Goal: Transaction & Acquisition: Purchase product/service

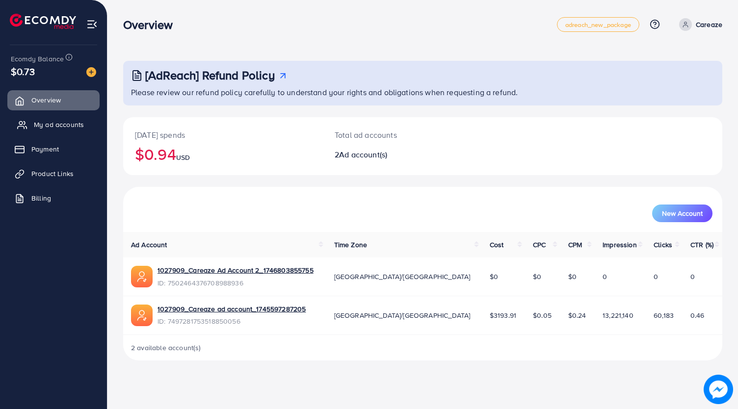
click at [79, 125] on span "My ad accounts" at bounding box center [59, 125] width 50 height 10
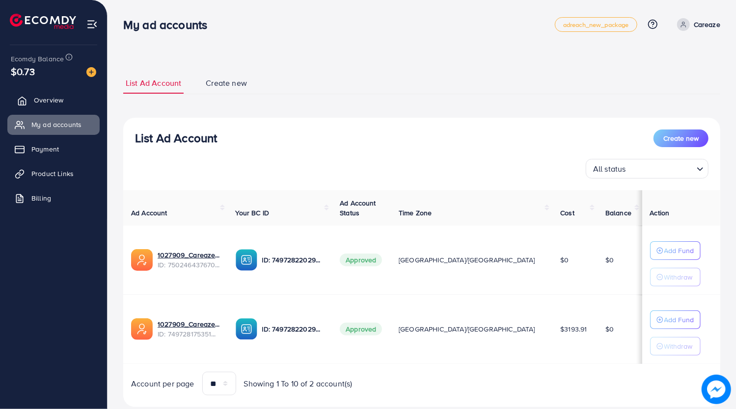
click at [70, 102] on link "Overview" at bounding box center [53, 100] width 92 height 20
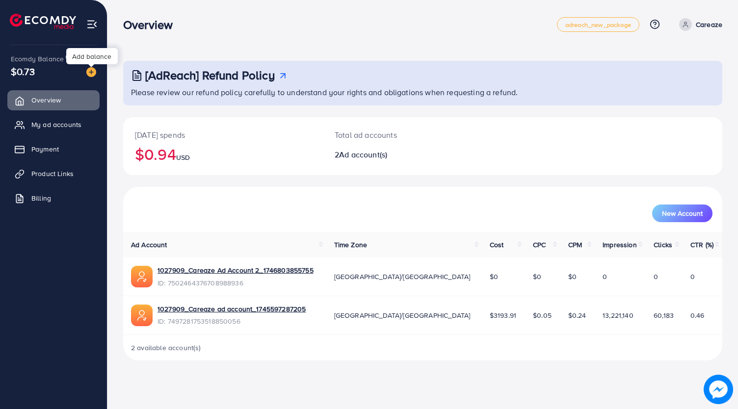
click at [90, 68] on img at bounding box center [91, 72] width 10 height 10
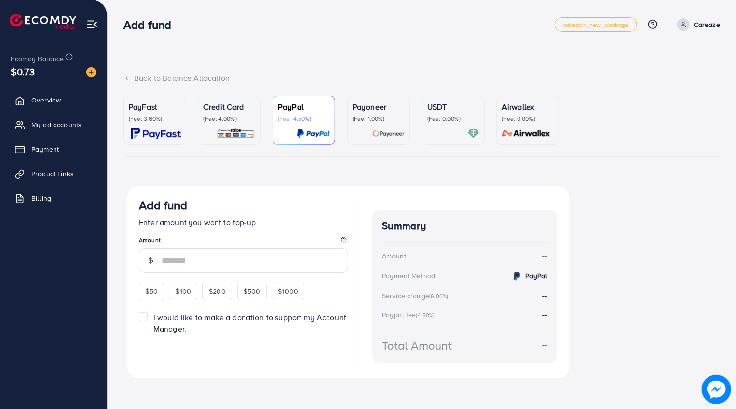
click at [430, 127] on div "USDT (Fee: 0.00%)" at bounding box center [453, 120] width 52 height 38
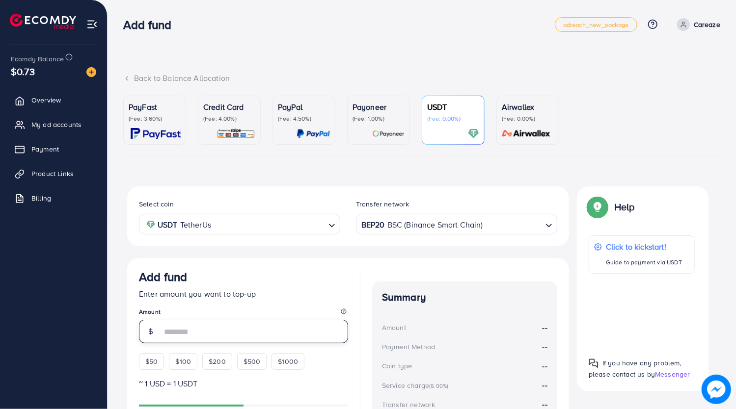
click at [194, 333] on input "number" at bounding box center [255, 332] width 187 height 24
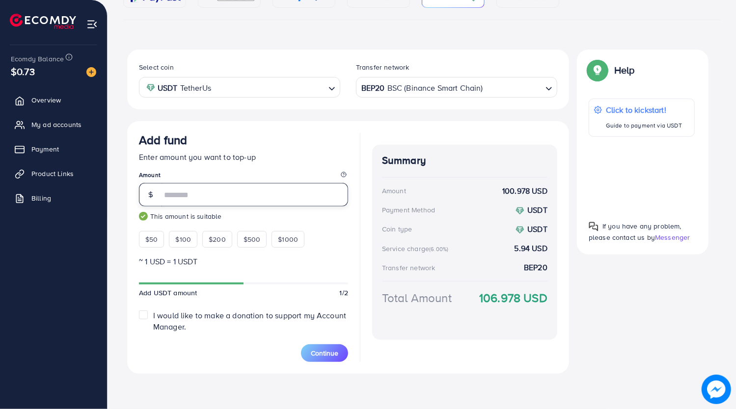
scroll to position [135, 0]
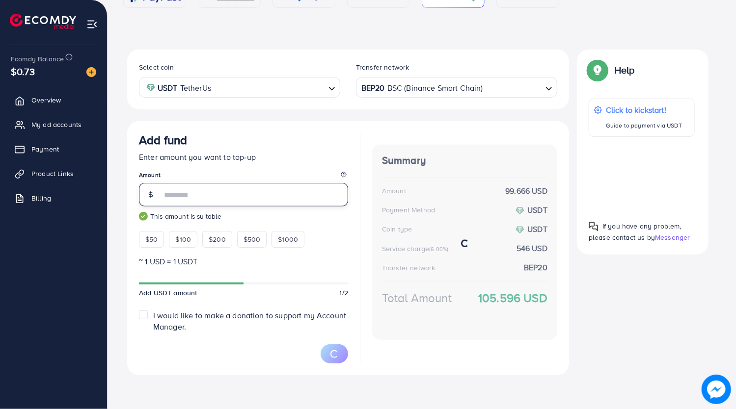
type input "*"
type input "***"
click at [270, 226] on div "$50 $100 $200 $500 $1000" at bounding box center [239, 237] width 201 height 22
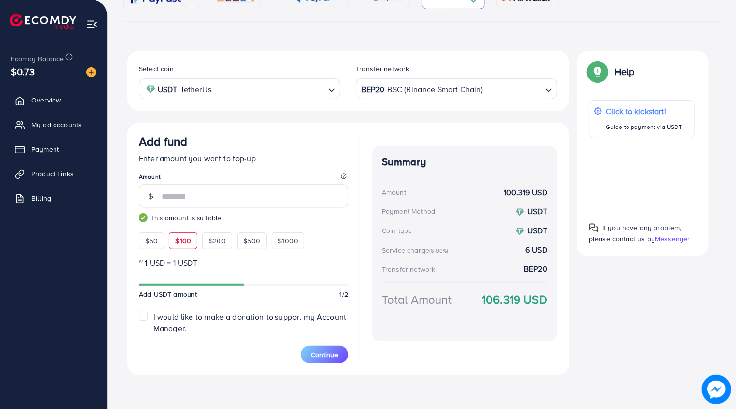
drag, startPoint x: 481, startPoint y: 302, endPoint x: 565, endPoint y: 296, distance: 84.2
click at [565, 296] on div "Add fund Enter amount you want to top-up Amount *** This amount is suitable $50…" at bounding box center [348, 249] width 442 height 253
copy strong "106.319 USD"
click at [123, 109] on div "Select coin USDT TetherUs Loading... Transfer network BEP20 BSC (Binance Smart …" at bounding box center [421, 217] width 597 height 332
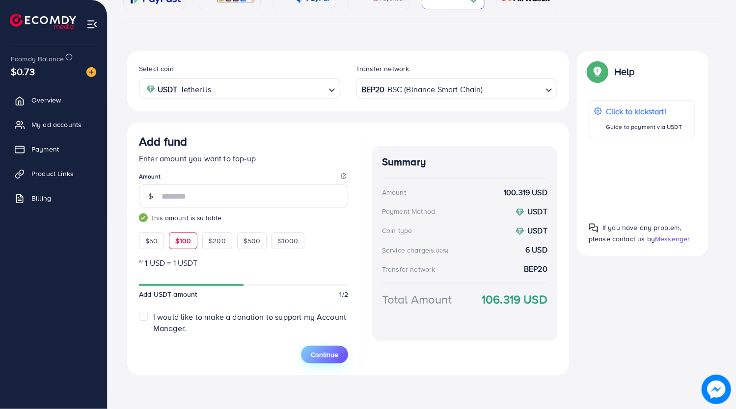
click at [325, 353] on span "Continue" at bounding box center [324, 355] width 27 height 10
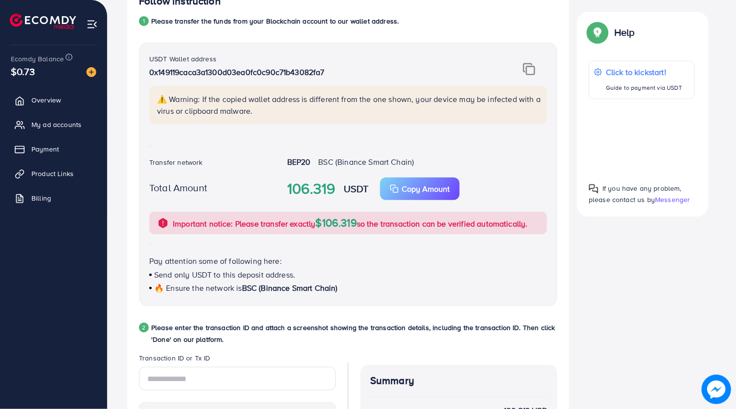
scroll to position [205, 0]
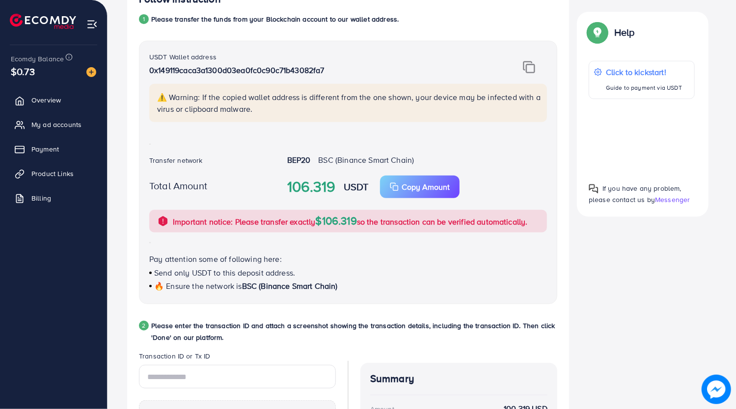
click at [119, 156] on div "PayFast (Fee: 3.60%) Credit Card (Fee: 4.00%) PayPal (Fee: 4.50%) Payoneer (Fee…" at bounding box center [421, 241] width 613 height 700
click at [114, 141] on div "Back to Balance Allocation PayFast (Fee: 3.60%) Credit Card (Fee: 4.00%) PayPal…" at bounding box center [422, 200] width 628 height 811
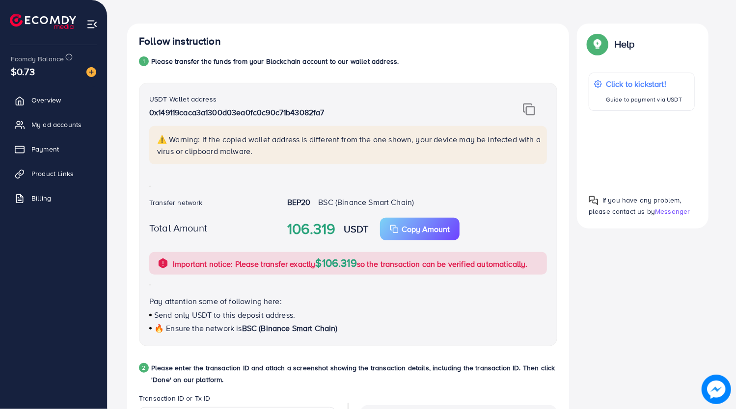
scroll to position [157, 0]
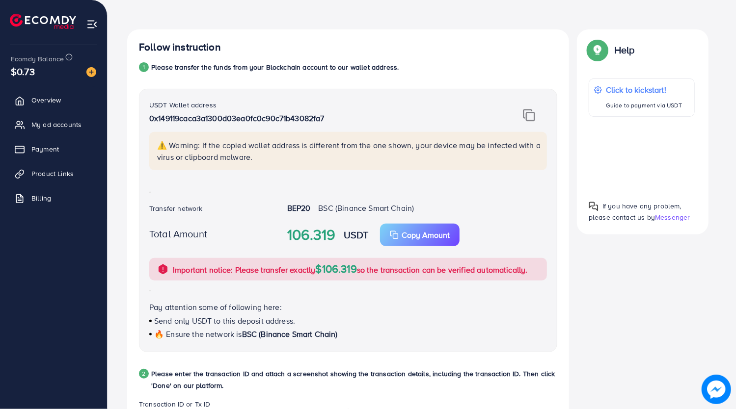
click at [113, 124] on div "Back to Balance Allocation PayFast (Fee: 3.60%) Credit Card (Fee: 4.00%) PayPal…" at bounding box center [422, 248] width 628 height 811
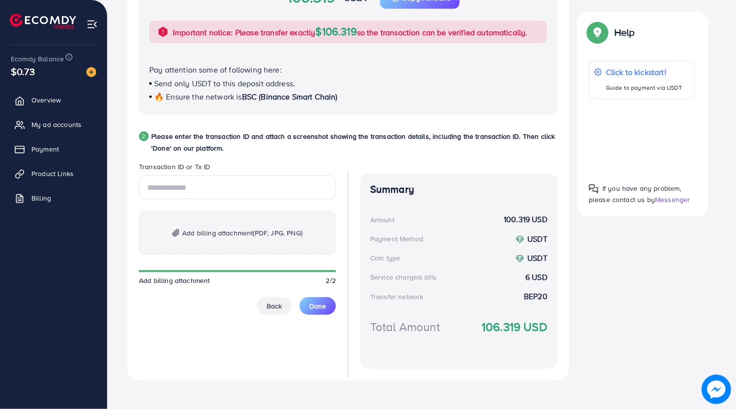
scroll to position [400, 0]
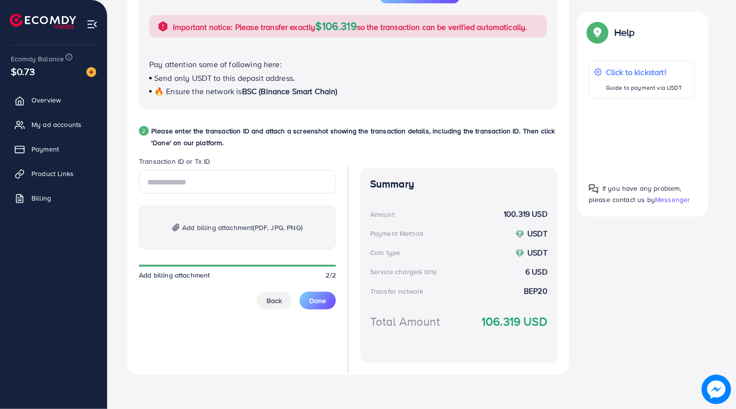
click at [122, 94] on div "PayFast (Fee: 3.60%) Credit Card (Fee: 4.00%) PayPal (Fee: 4.50%) Payoneer (Fee…" at bounding box center [421, 46] width 613 height 700
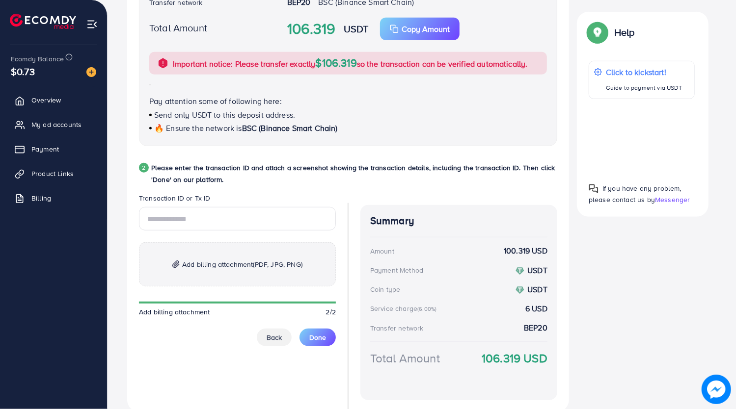
scroll to position [365, 0]
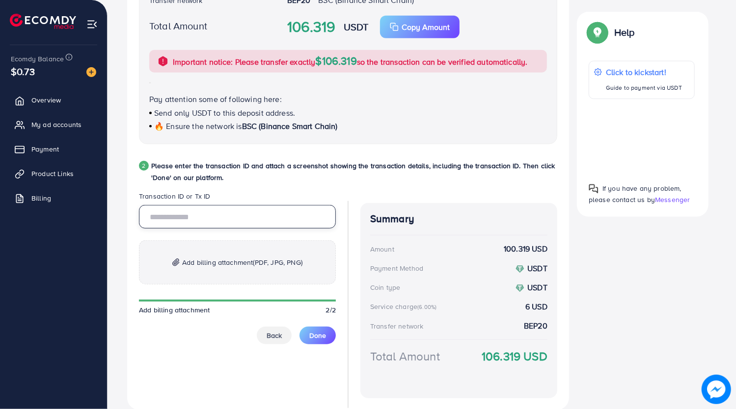
click at [206, 223] on input "text" at bounding box center [237, 217] width 197 height 24
paste input "**********"
type input "**********"
click at [115, 191] on div "PayFast (Fee: 3.60%) Credit Card (Fee: 4.00%) PayPal (Fee: 4.50%) Payoneer (Fee…" at bounding box center [421, 80] width 613 height 700
click at [232, 257] on span "Add billing attachment (PDF, JPG, PNG)" at bounding box center [242, 263] width 120 height 12
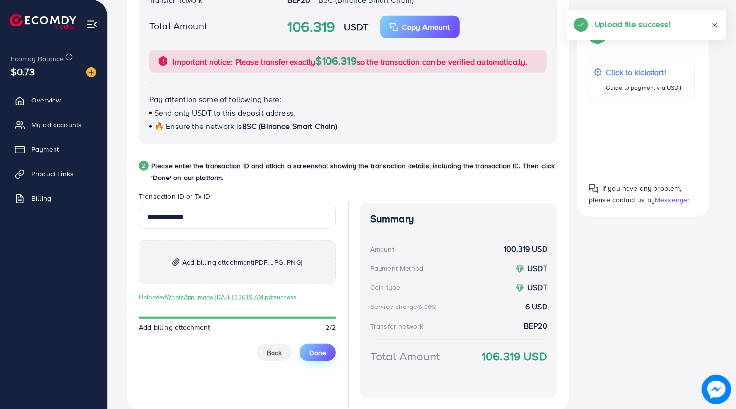
click at [318, 353] on span "Done" at bounding box center [317, 353] width 17 height 10
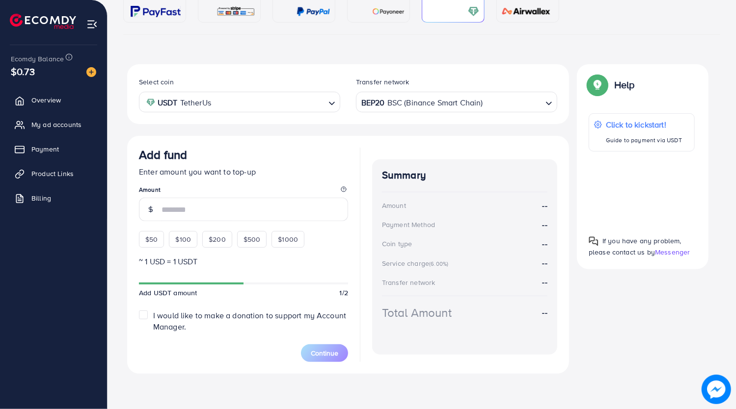
scroll to position [121, 0]
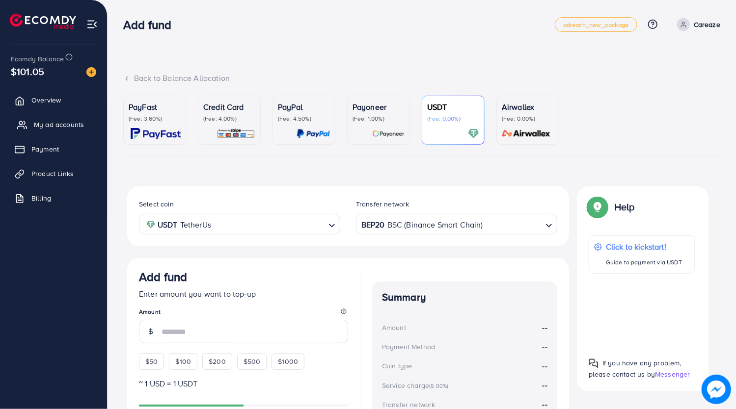
click at [74, 121] on span "My ad accounts" at bounding box center [59, 125] width 50 height 10
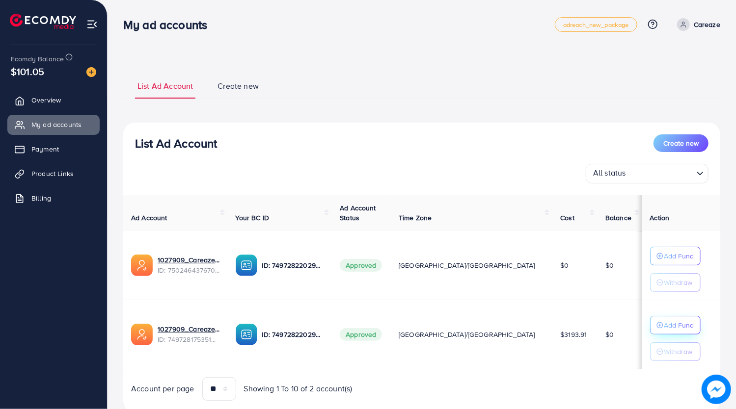
click at [664, 262] on p "Add Fund" at bounding box center [679, 256] width 30 height 12
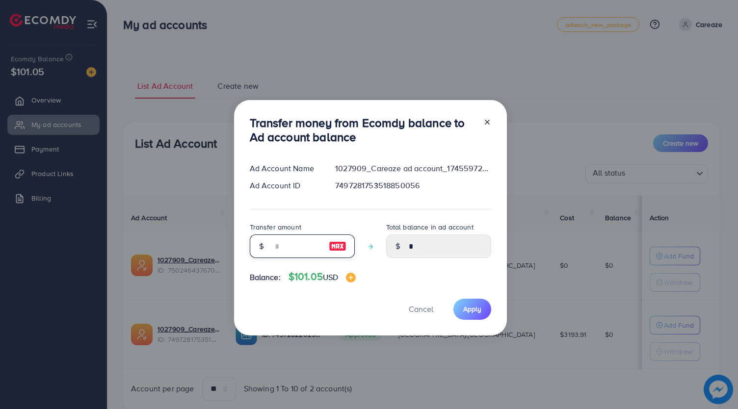
click at [312, 247] on input "number" at bounding box center [296, 247] width 49 height 24
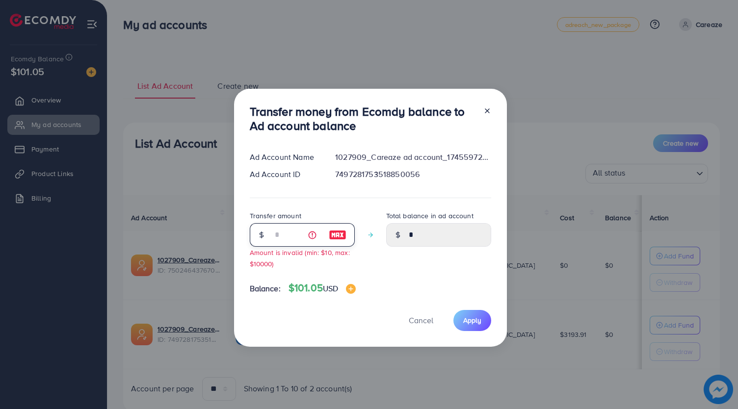
type input "**"
type input "*****"
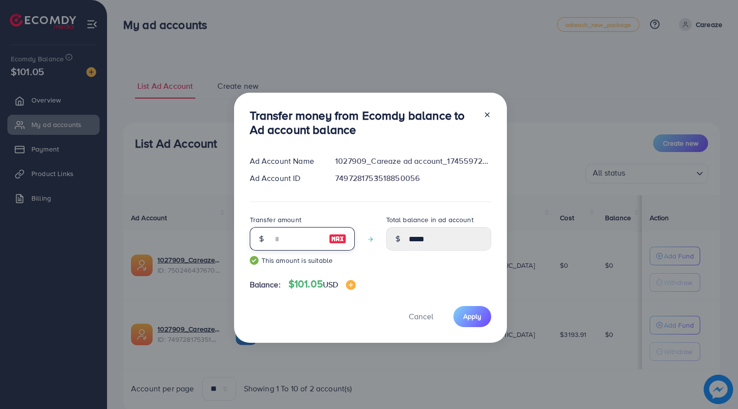
type input "**"
click at [343, 312] on div "Cancel Apply" at bounding box center [371, 316] width 242 height 21
click at [472, 324] on button "Apply" at bounding box center [473, 316] width 38 height 21
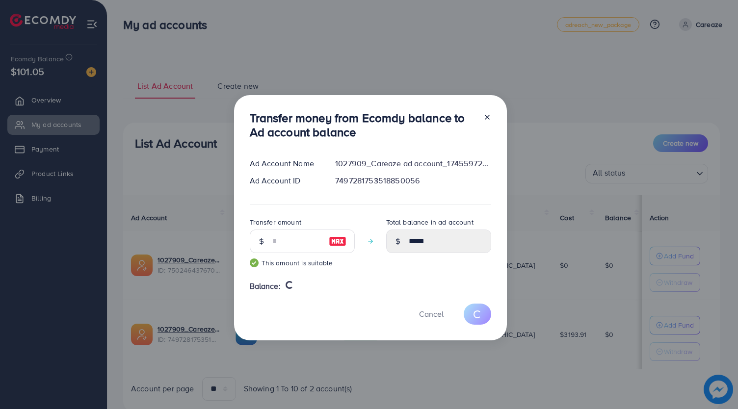
type input "*"
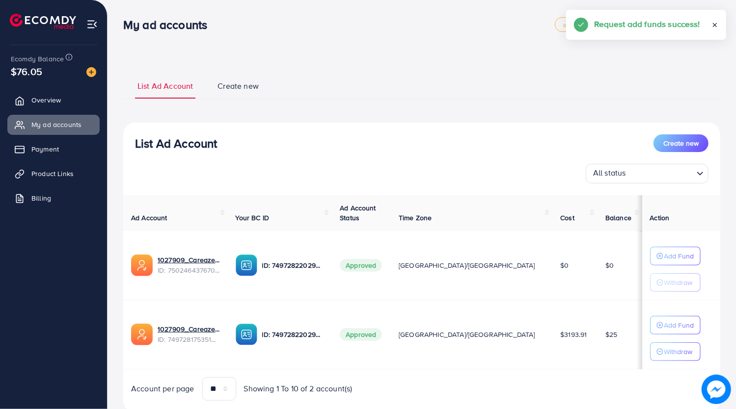
click at [525, 371] on div "Ad Account Your BC ID Ad Account Status Time Zone Cost Balance Action 1027909_C…" at bounding box center [421, 298] width 597 height 206
